Goal: Task Accomplishment & Management: Manage account settings

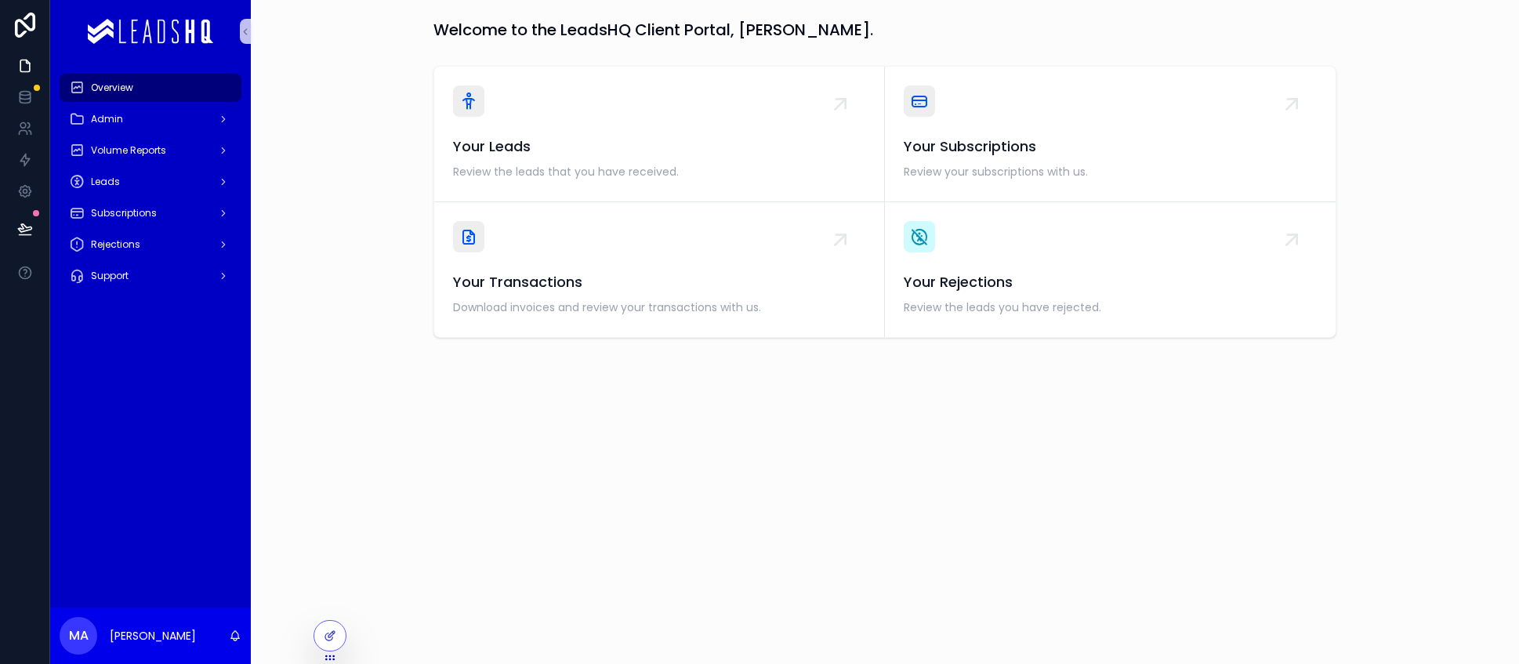
click at [27, 226] on icon at bounding box center [25, 229] width 16 height 16
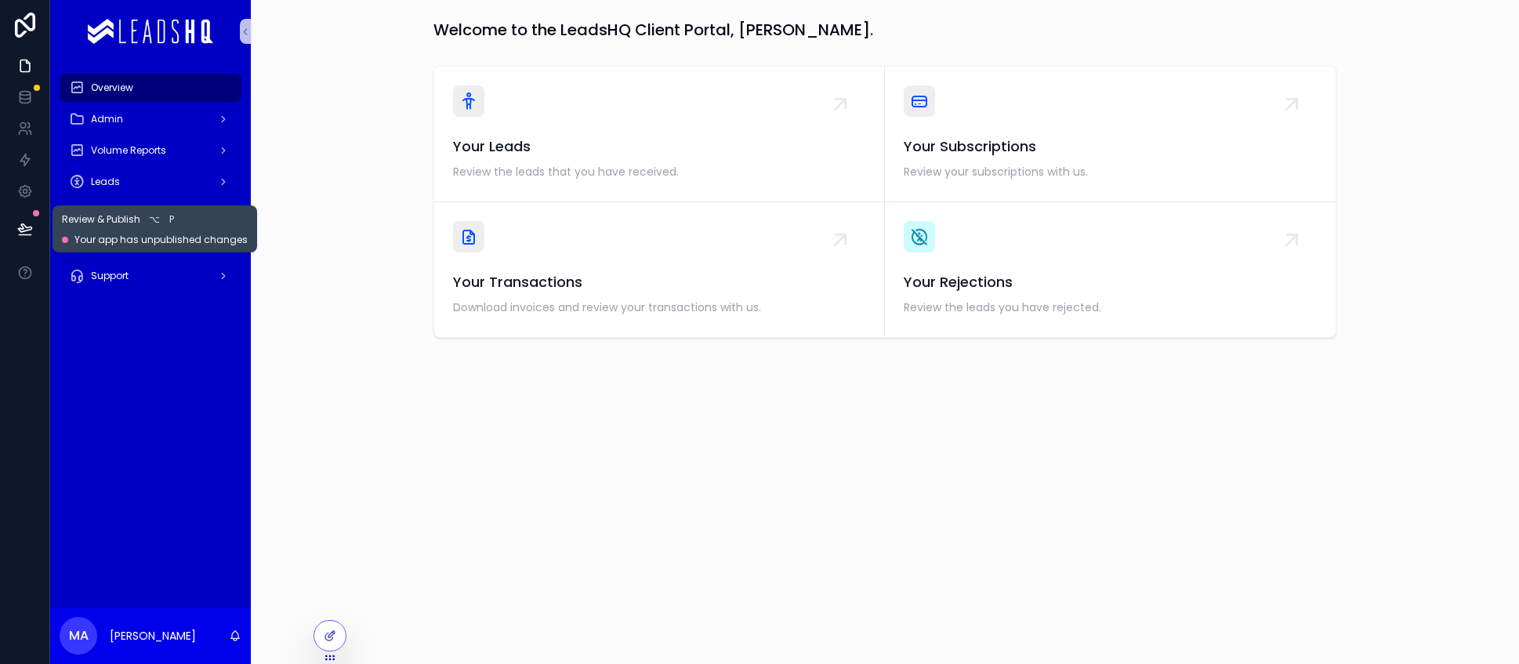
click at [21, 223] on icon at bounding box center [25, 229] width 16 height 16
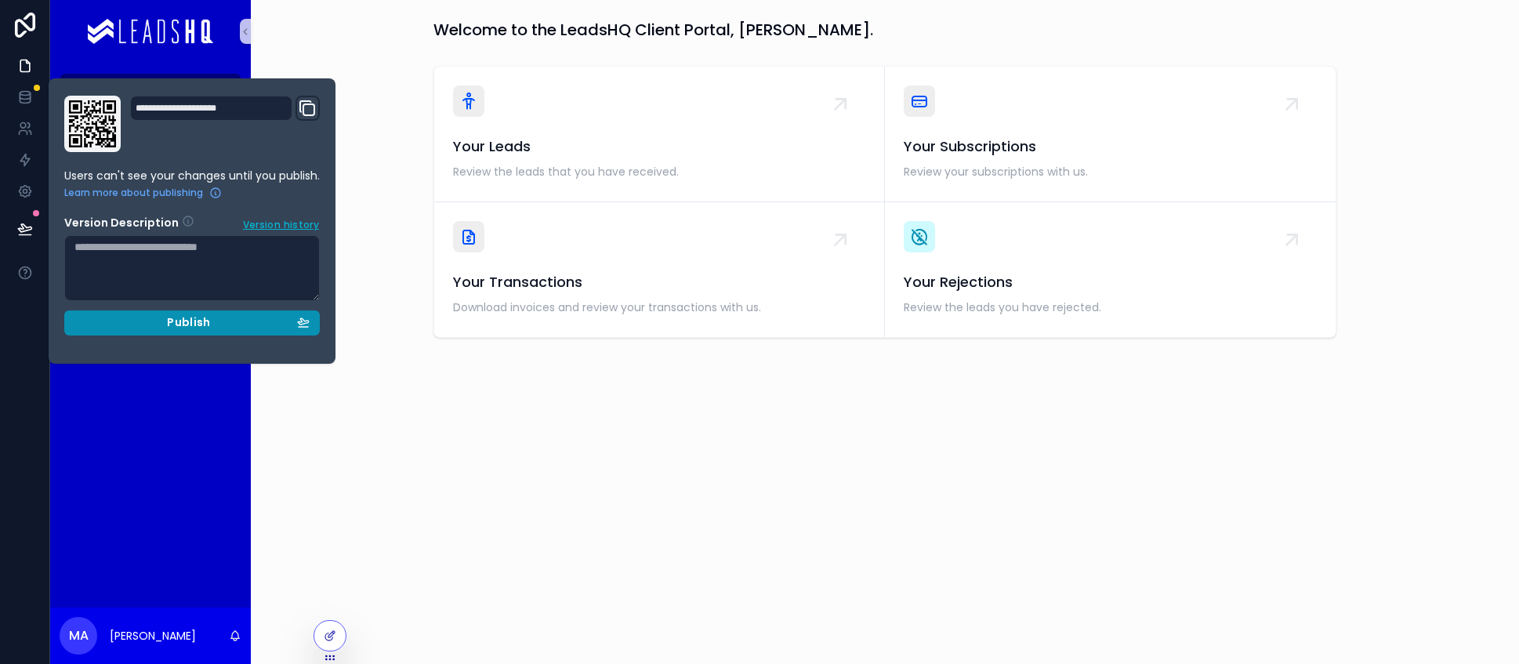
click at [217, 316] on div "Publish" at bounding box center [191, 323] width 235 height 14
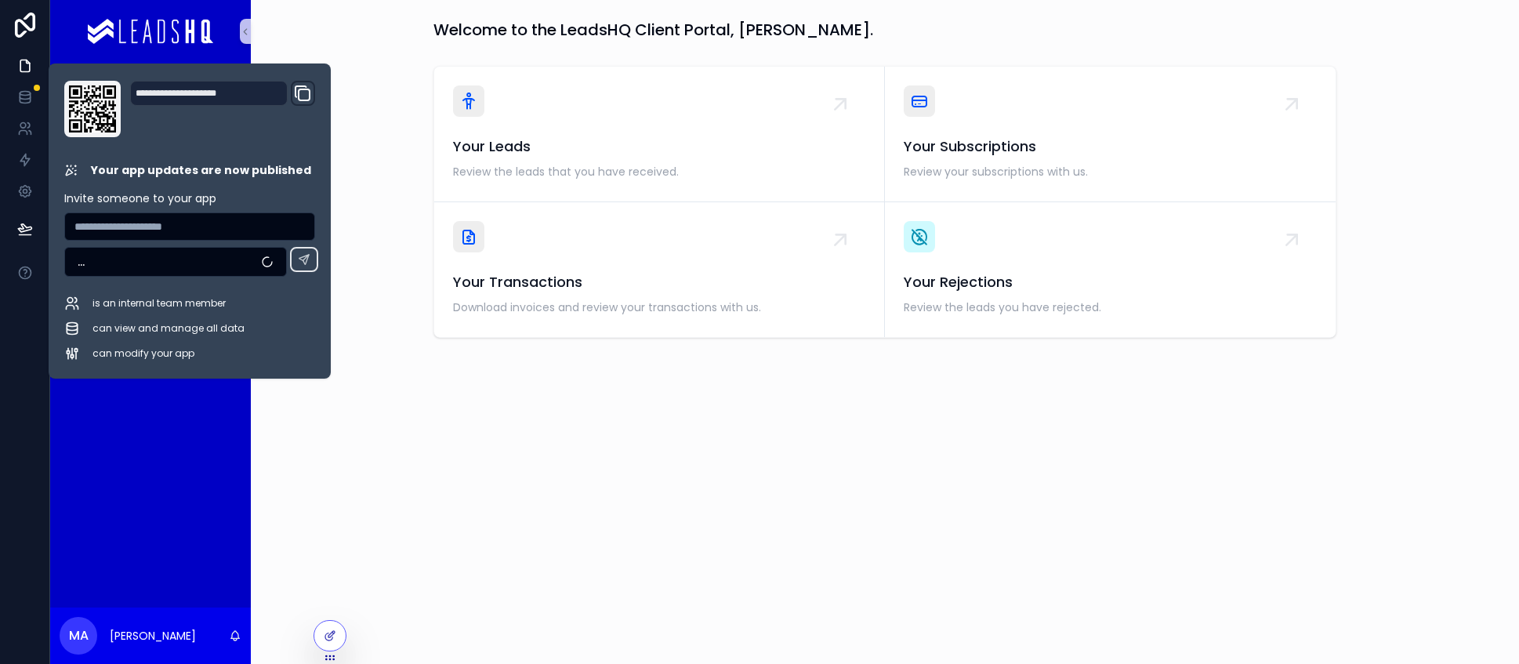
click at [166, 387] on div "Overview Admin Volume Reports Leads Subscriptions Rejections Support" at bounding box center [150, 335] width 201 height 545
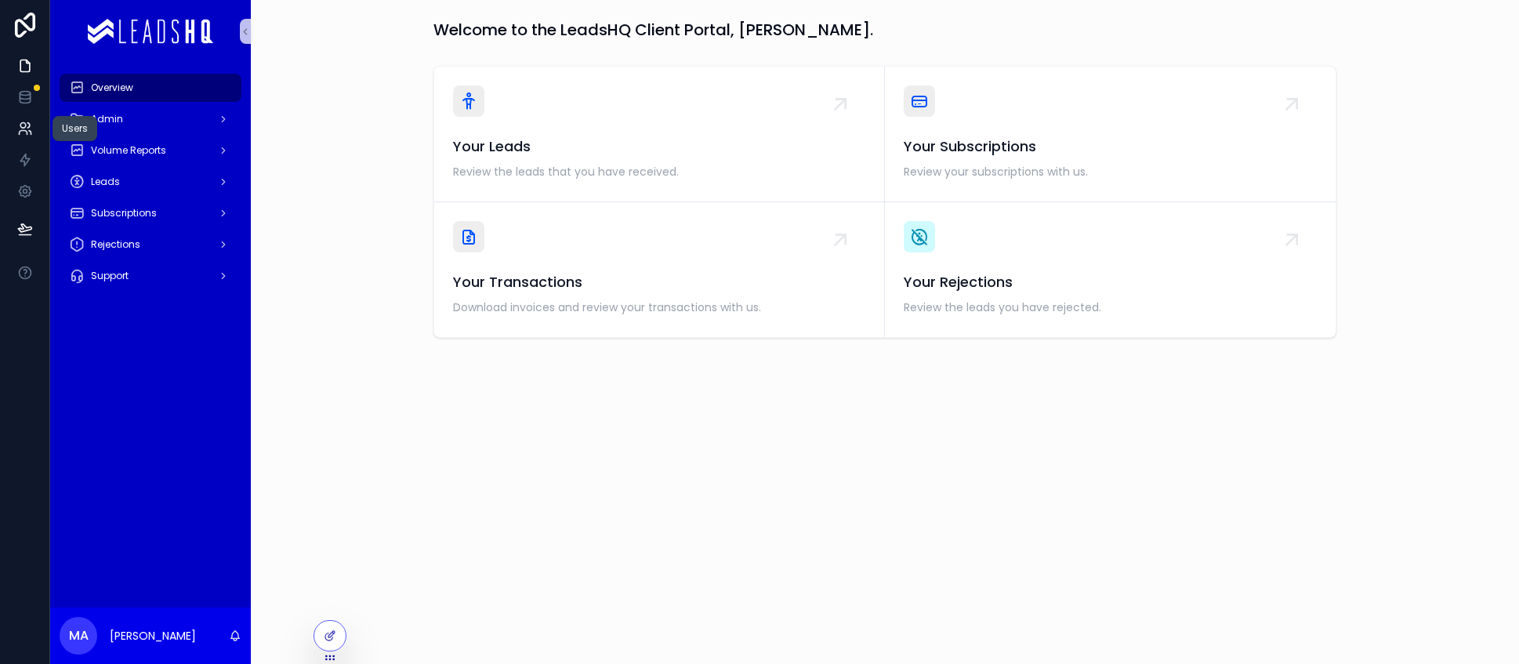
click at [31, 125] on icon at bounding box center [25, 129] width 16 height 16
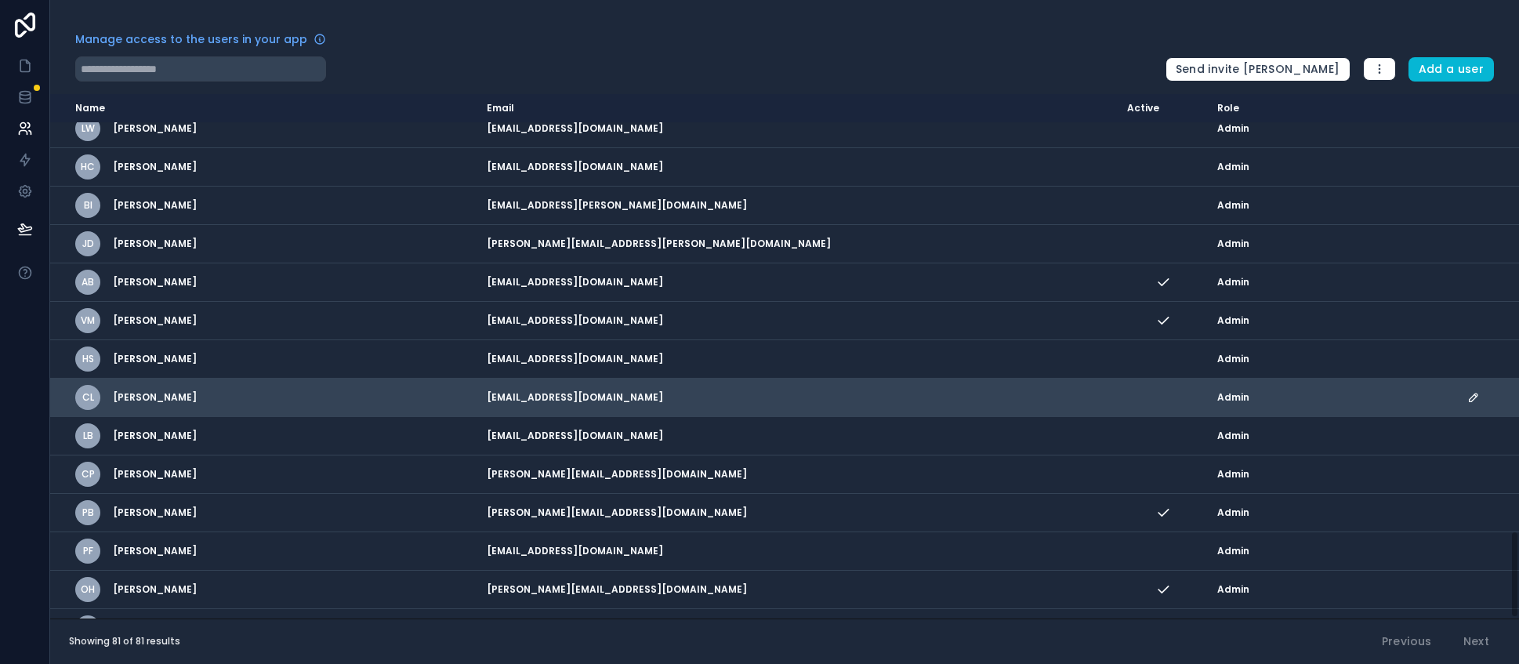
scroll to position [2615, 0]
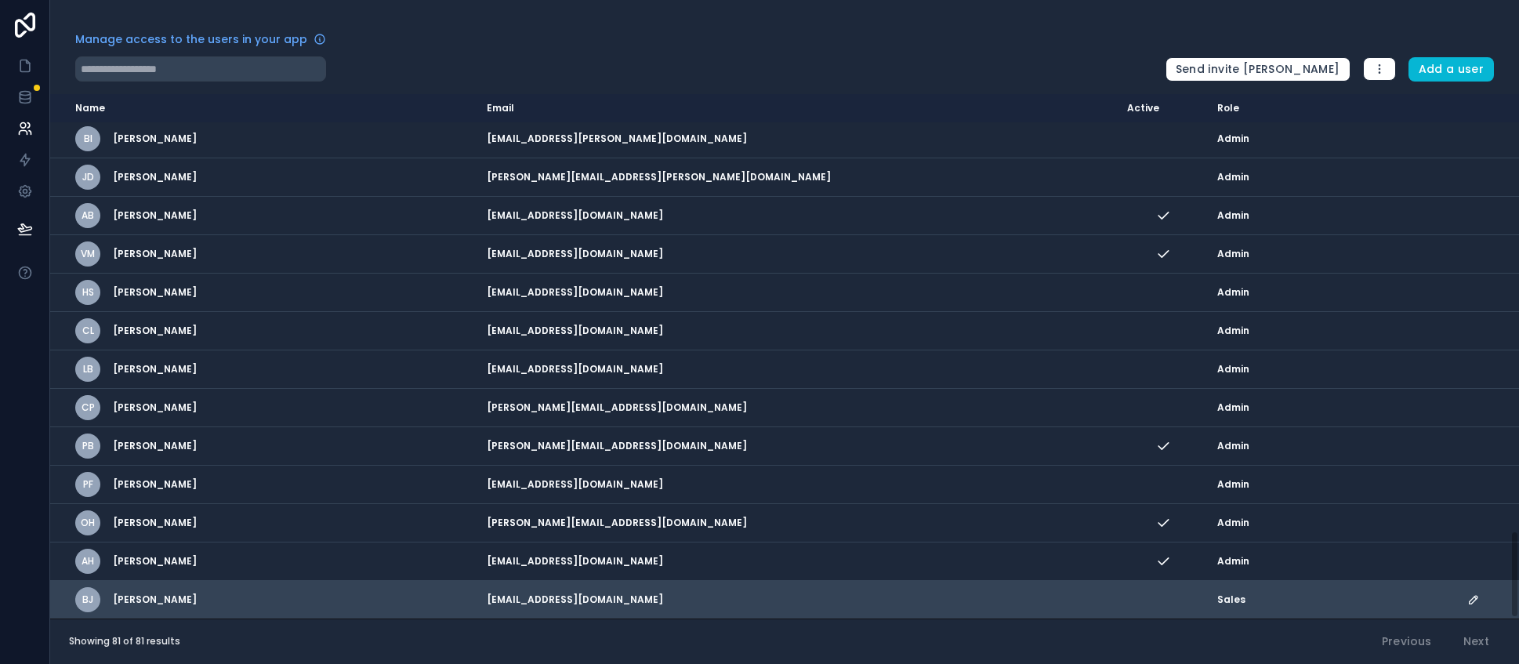
click at [1467, 600] on icon "scrollable content" at bounding box center [1473, 599] width 13 height 13
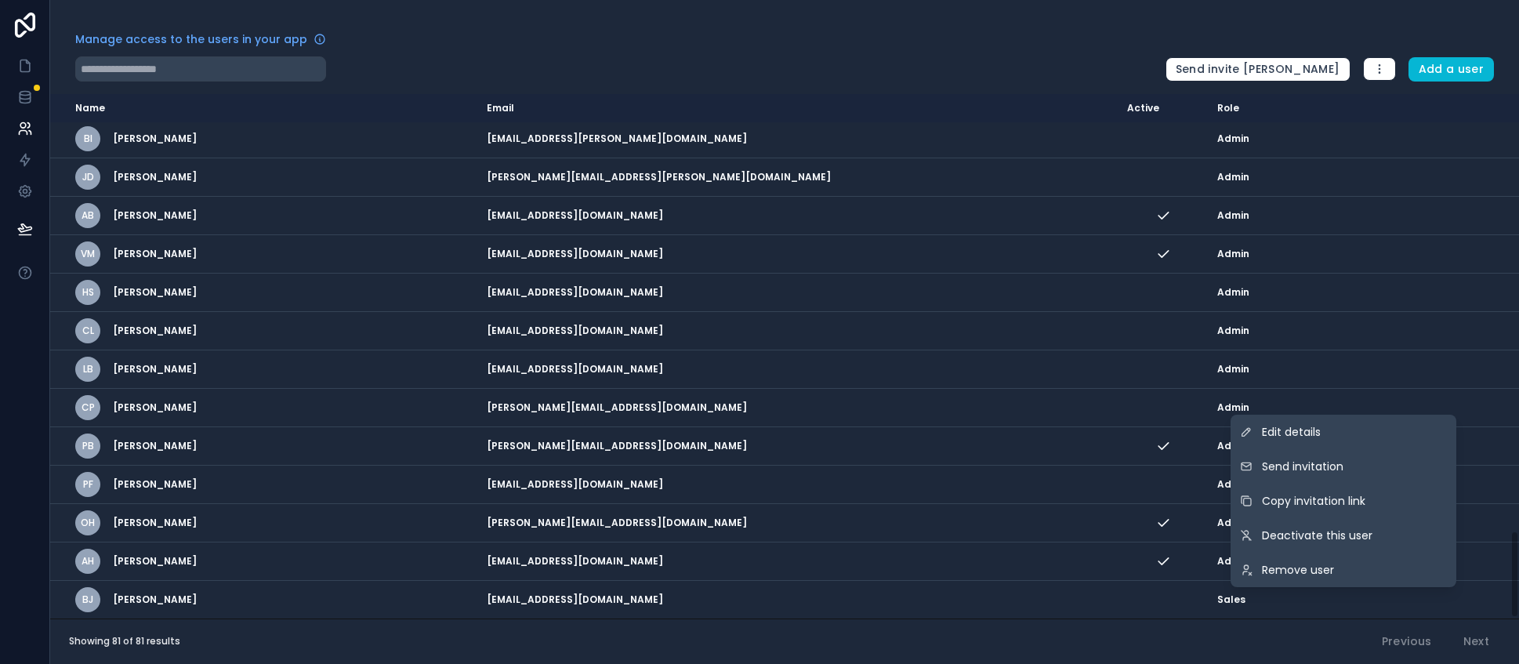
click at [1124, 647] on div "Showing 81 of 81 results Previous Next" at bounding box center [784, 641] width 1469 height 46
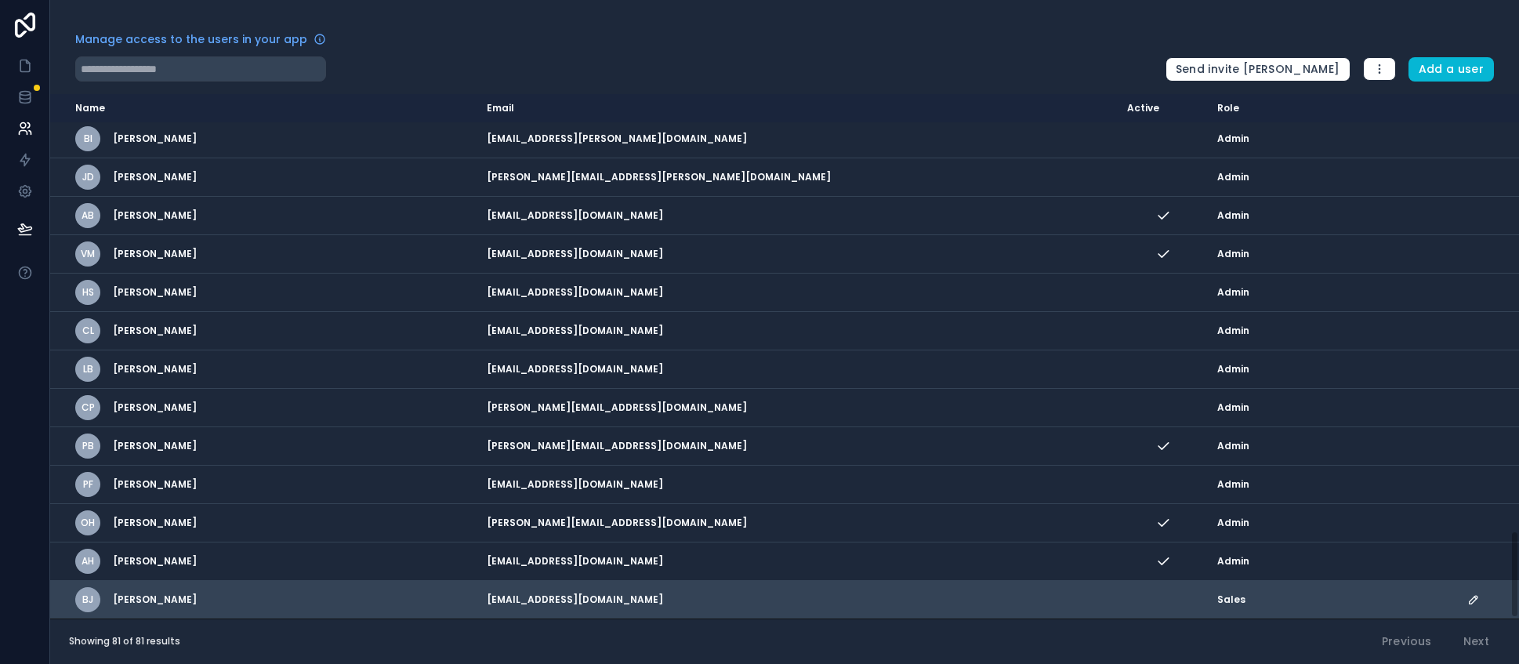
click at [1470, 602] on icon "scrollable content" at bounding box center [1474, 600] width 8 height 8
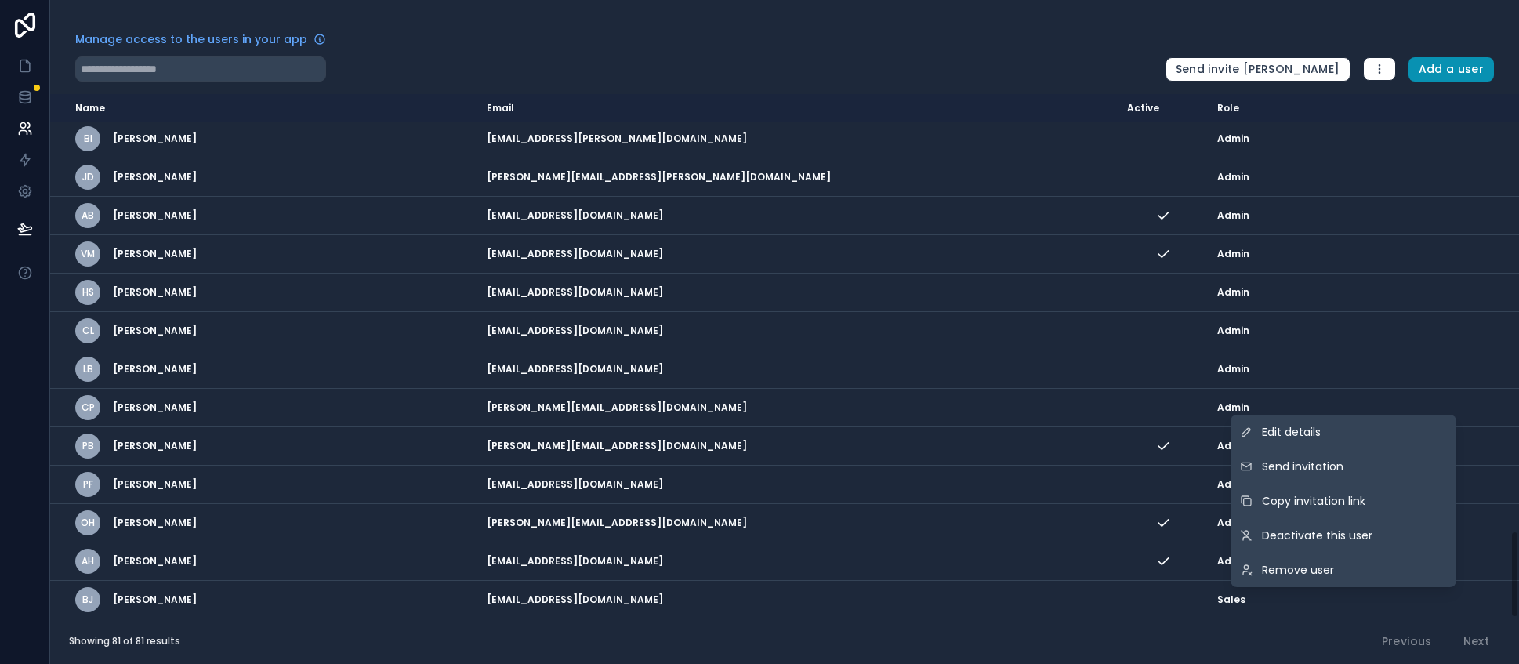
click at [1437, 74] on button "Add a user" at bounding box center [1451, 69] width 86 height 25
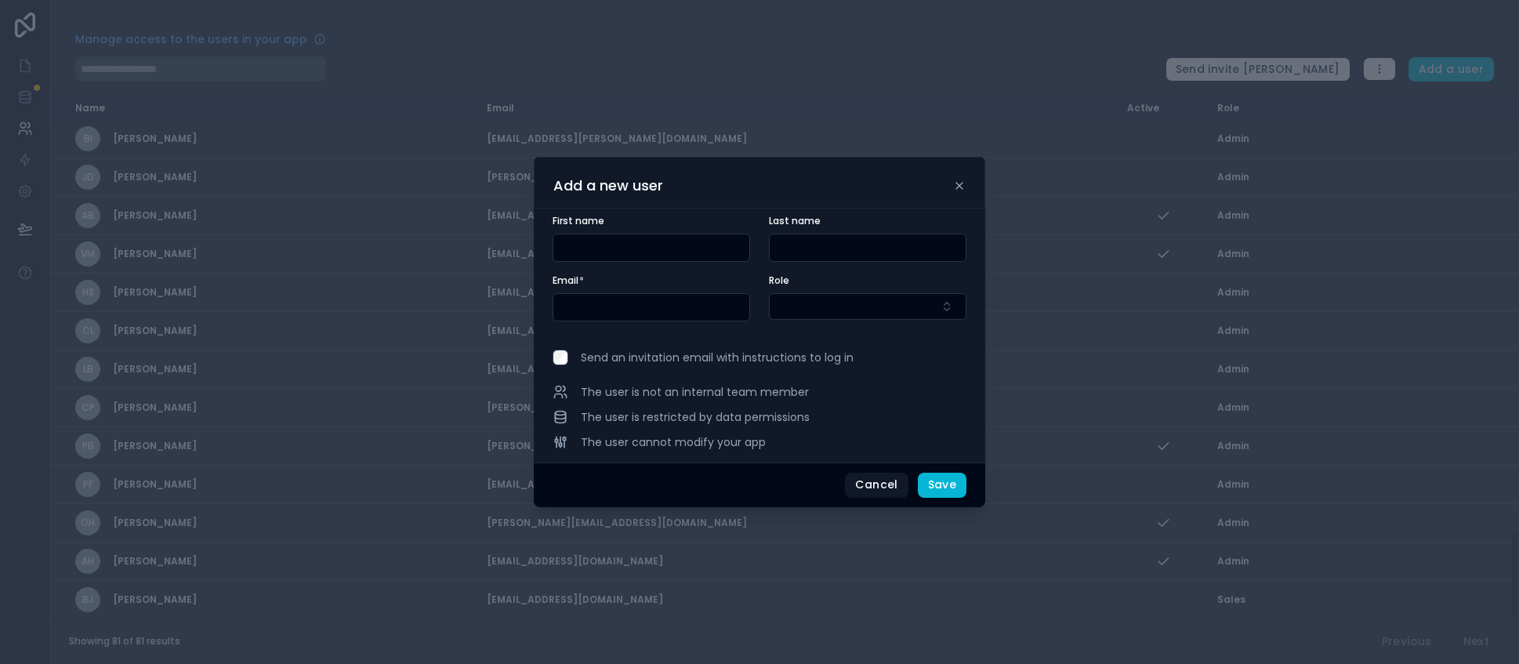
click at [591, 243] on input "text" at bounding box center [651, 248] width 196 height 22
type input "*****"
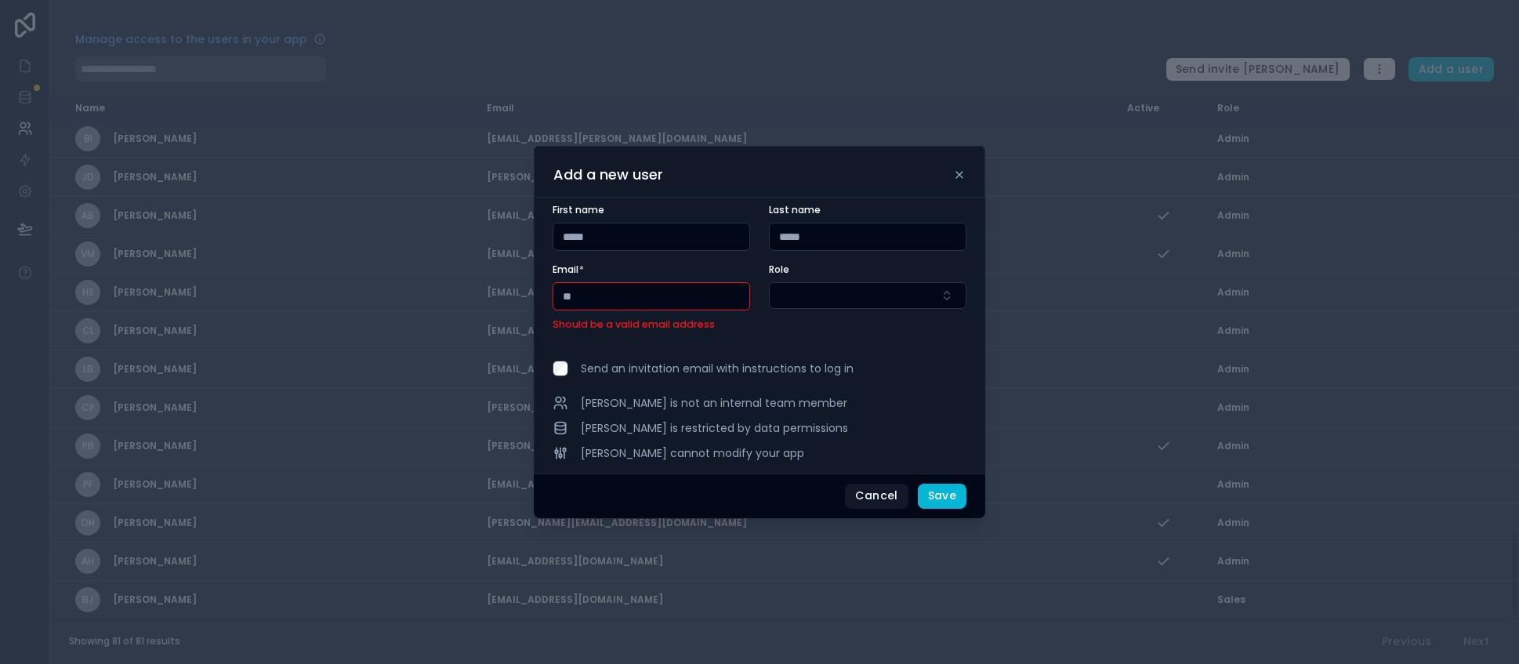
type input "*"
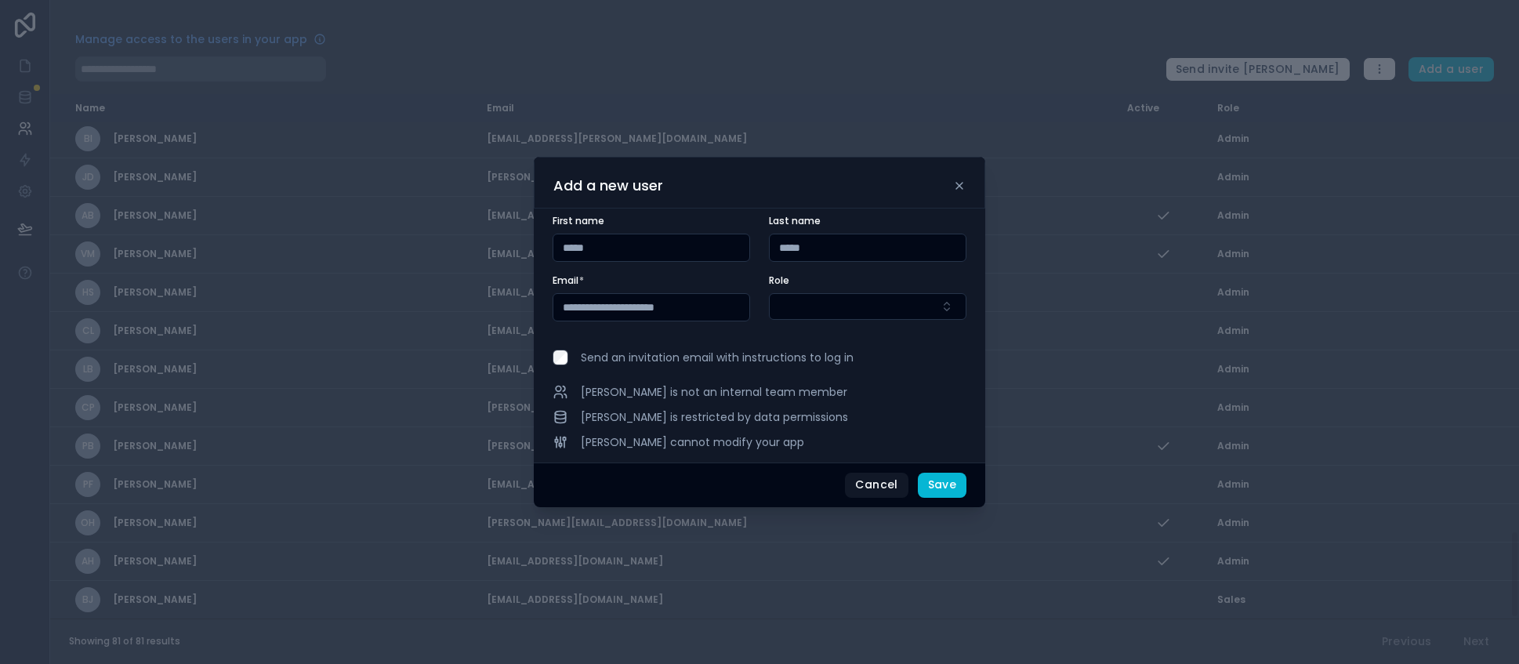
type input "**********"
click at [781, 285] on span "Role" at bounding box center [779, 280] width 20 height 13
click at [788, 295] on button "Select Button" at bounding box center [868, 306] width 198 height 27
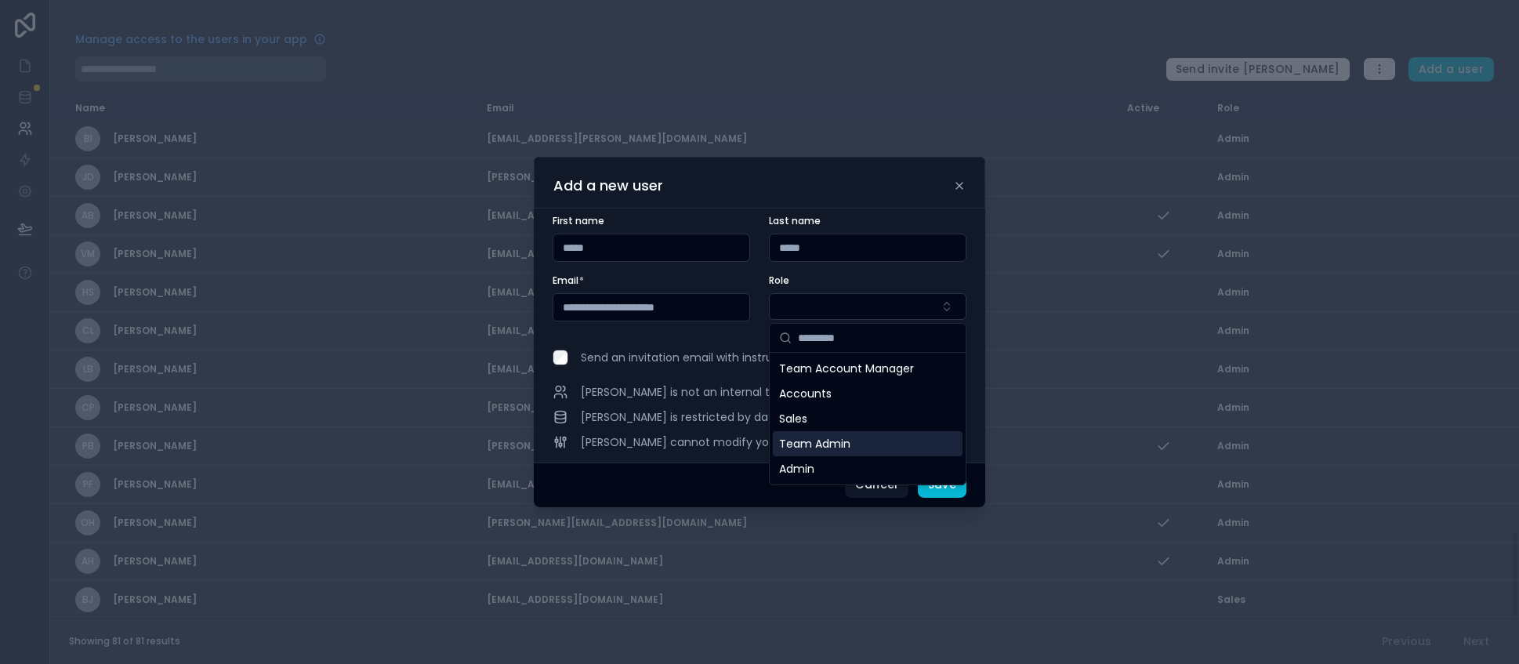
click at [843, 443] on span "Team Admin" at bounding box center [814, 444] width 71 height 16
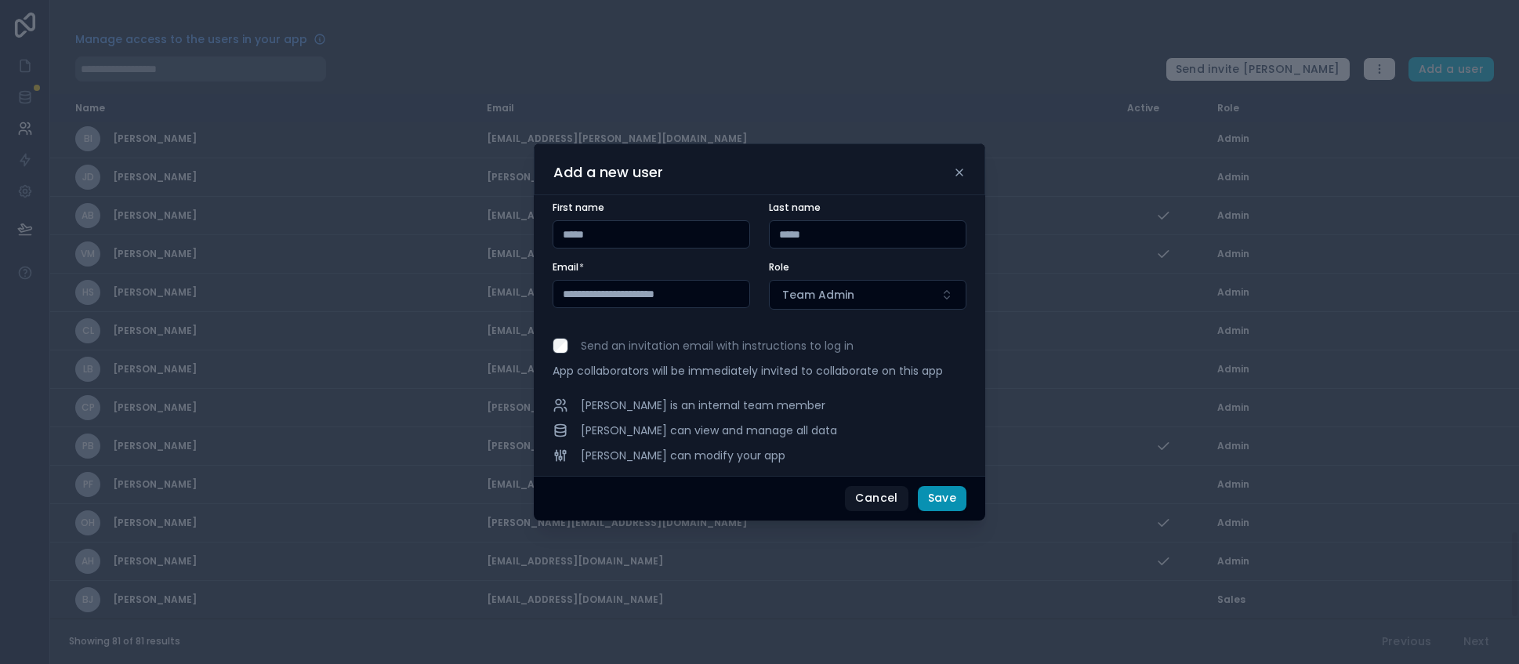
click at [933, 494] on button "Save" at bounding box center [942, 498] width 49 height 25
